Goal: Information Seeking & Learning: Check status

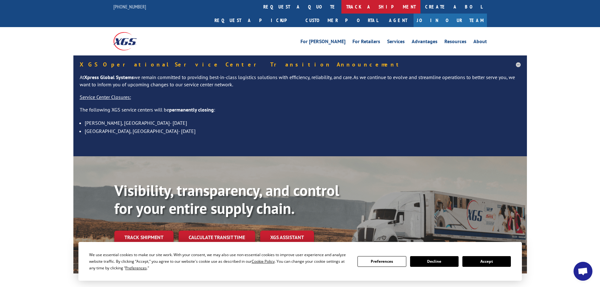
click at [341, 9] on link "track a shipment" at bounding box center [380, 7] width 79 height 14
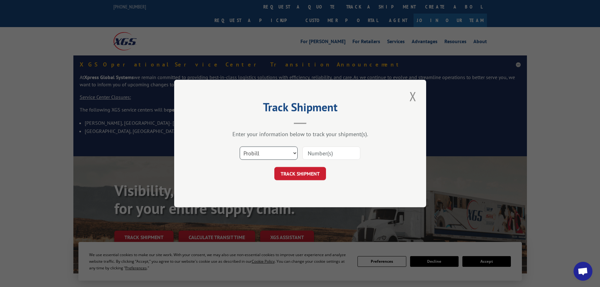
drag, startPoint x: 259, startPoint y: 149, endPoint x: 259, endPoint y: 158, distance: 9.5
click at [259, 149] on select "Select category... Probill BOL PO" at bounding box center [269, 152] width 58 height 13
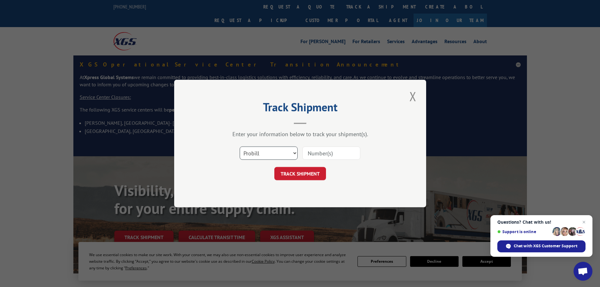
select select "bol"
click at [240, 146] on select "Select category... Probill BOL PO" at bounding box center [269, 152] width 58 height 13
click at [323, 155] on input at bounding box center [331, 152] width 58 height 13
paste input "4836051"
type input "4836051"
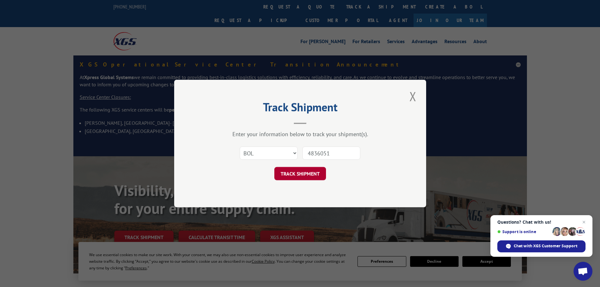
click at [302, 175] on button "TRACK SHIPMENT" at bounding box center [300, 173] width 52 height 13
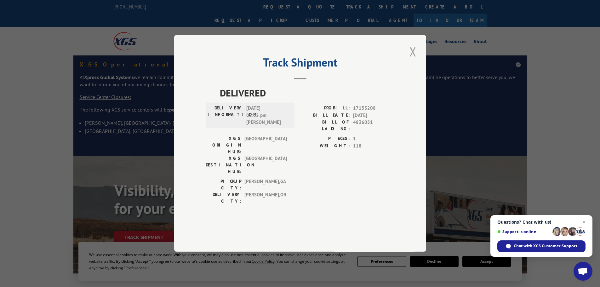
click at [414, 60] on button "Close modal" at bounding box center [412, 51] width 11 height 17
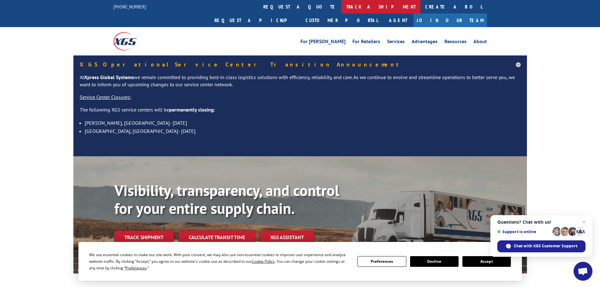
click at [341, 7] on link "track a shipment" at bounding box center [380, 7] width 79 height 14
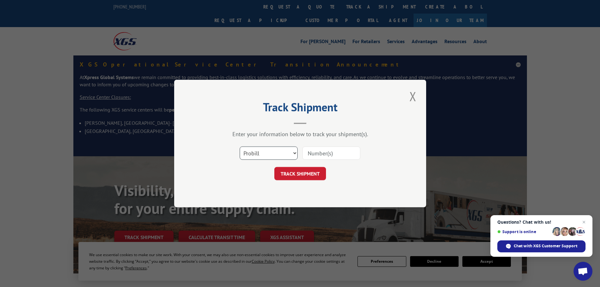
click at [261, 153] on select "Select category... Probill BOL PO" at bounding box center [269, 152] width 58 height 13
select select "bol"
click at [240, 146] on select "Select category... Probill BOL PO" at bounding box center [269, 152] width 58 height 13
click at [311, 156] on input at bounding box center [331, 152] width 58 height 13
paste input "4860131"
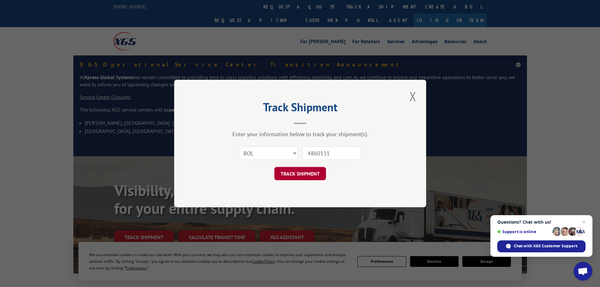
type input "4860131"
click at [302, 174] on button "TRACK SHIPMENT" at bounding box center [300, 173] width 52 height 13
